Goal: Task Accomplishment & Management: Manage account settings

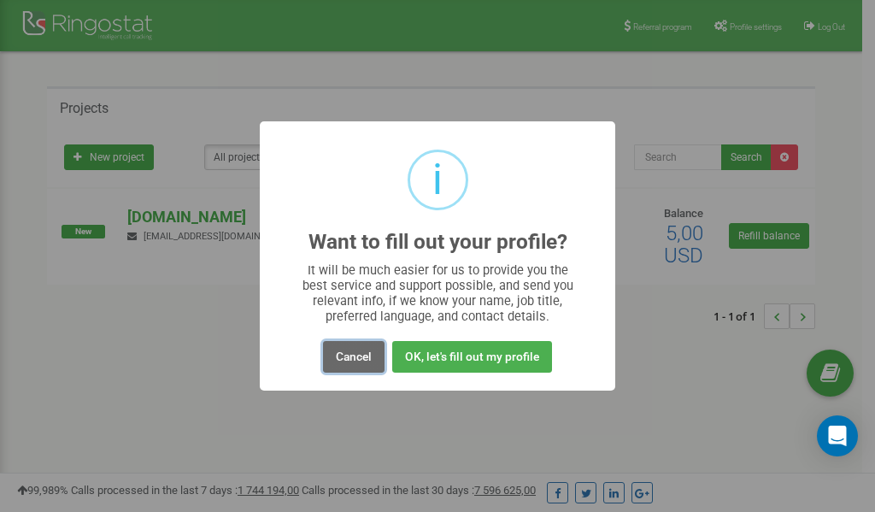
click at [348, 355] on button "Cancel" at bounding box center [354, 357] width 62 height 32
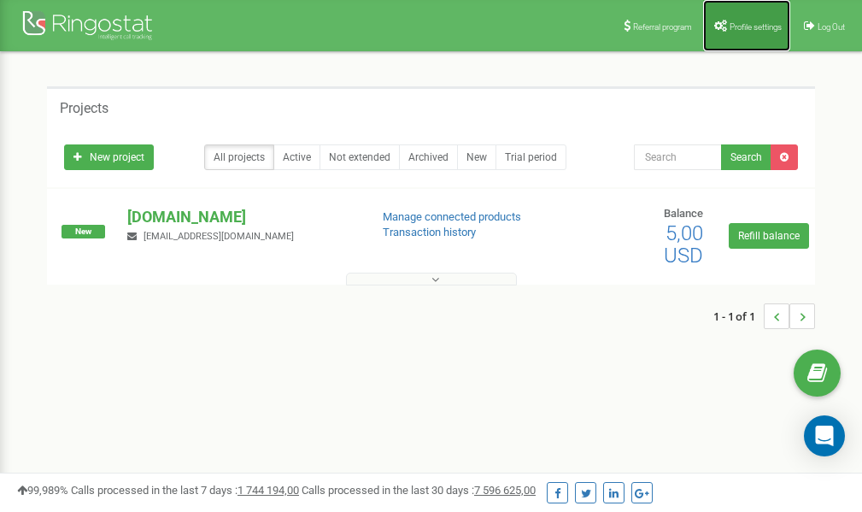
click at [745, 26] on span "Profile settings" at bounding box center [756, 26] width 52 height 9
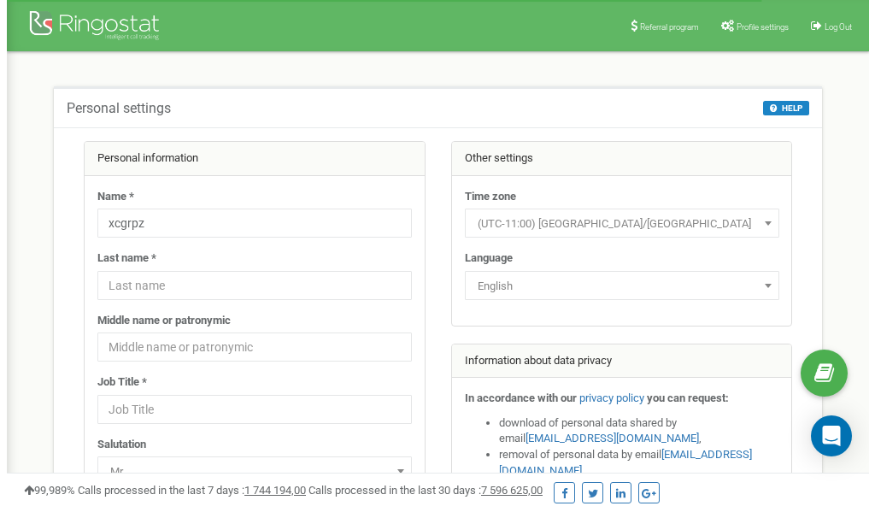
scroll to position [85, 0]
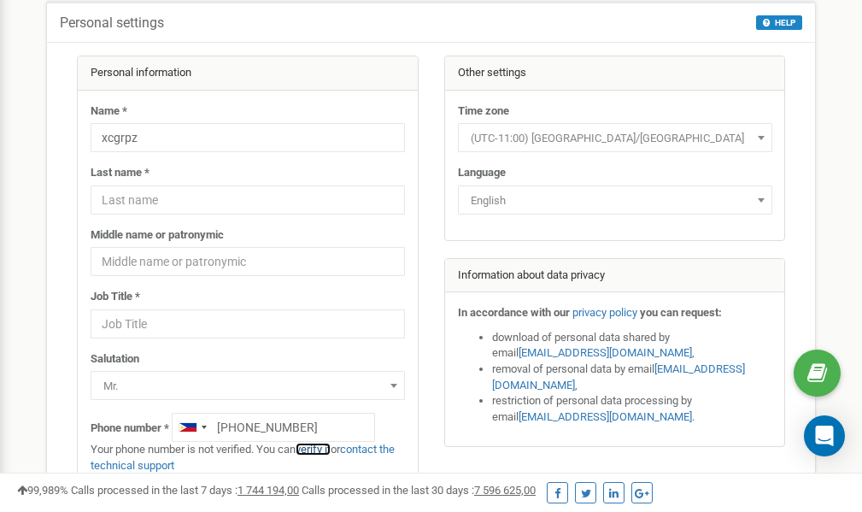
click at [316, 449] on link "verify it" at bounding box center [313, 449] width 35 height 13
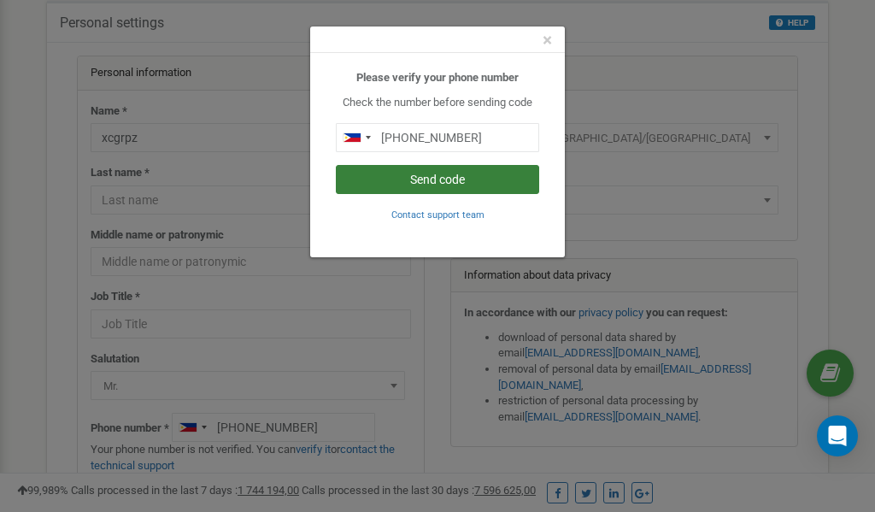
click at [424, 182] on button "Send code" at bounding box center [437, 179] width 203 height 29
